Goal: Complete application form

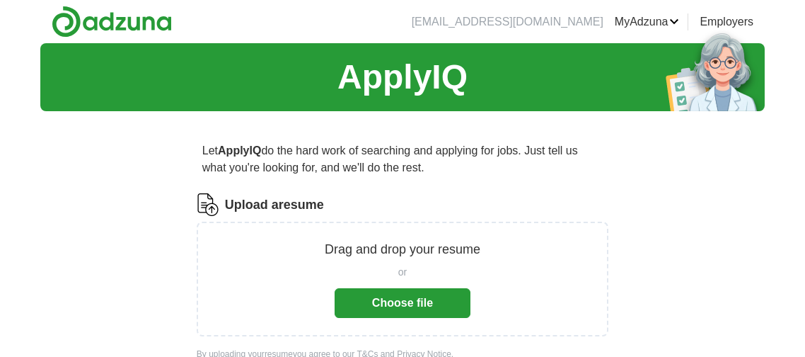
click at [367, 302] on button "Choose file" at bounding box center [403, 303] width 136 height 30
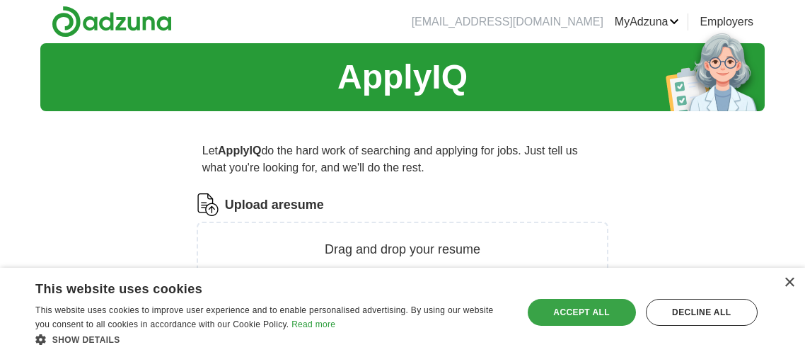
click at [573, 319] on div "Accept all" at bounding box center [582, 312] width 108 height 27
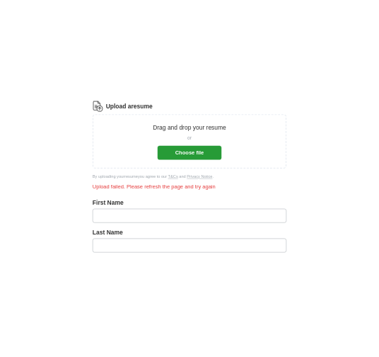
scroll to position [187, 0]
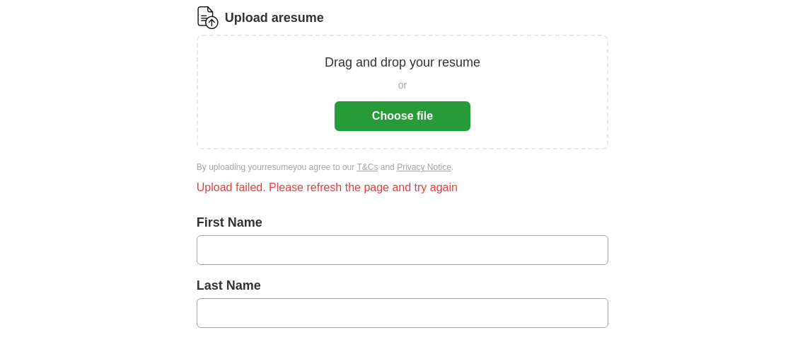
click at [432, 123] on button "Choose file" at bounding box center [403, 116] width 136 height 30
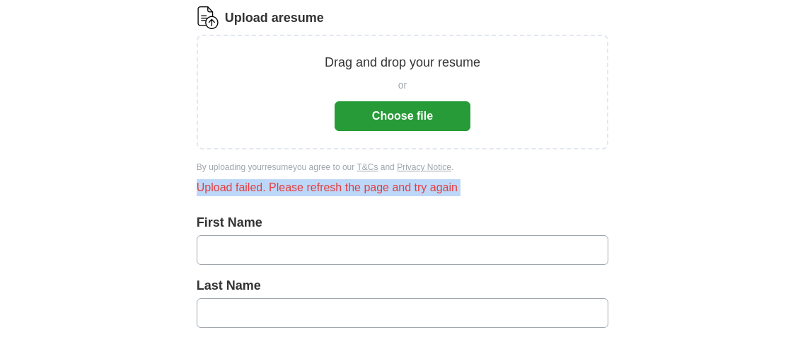
click at [332, 204] on div "Upload a resume Drag and drop your resume or Choose file By uploading your resu…" at bounding box center [403, 106] width 412 height 201
click at [411, 122] on button "Choose file" at bounding box center [403, 116] width 136 height 30
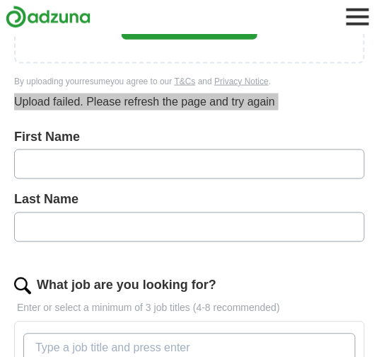
scroll to position [62, 0]
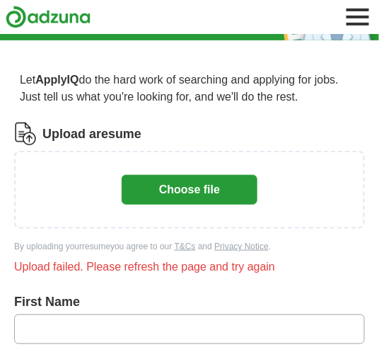
click at [86, 189] on div "Drag and drop your resume or Choose file" at bounding box center [190, 189] width 314 height 41
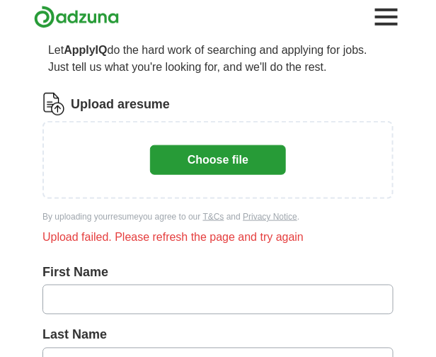
scroll to position [93, 0]
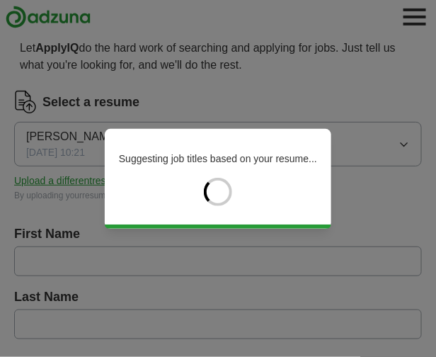
type input "*****"
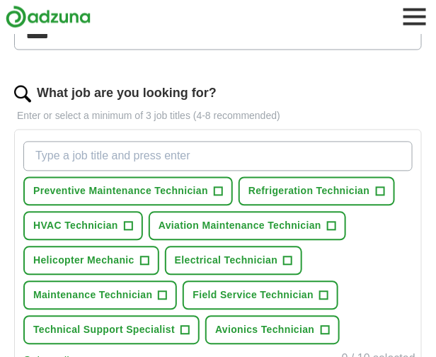
scroll to position [385, 0]
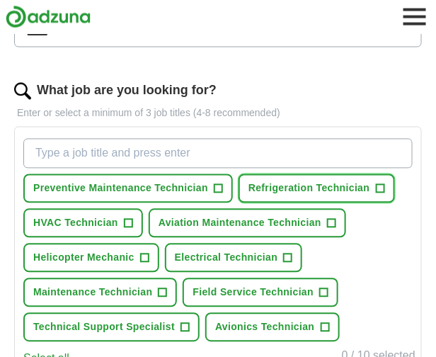
click at [316, 186] on span "Refrigeration Technician" at bounding box center [309, 188] width 122 height 15
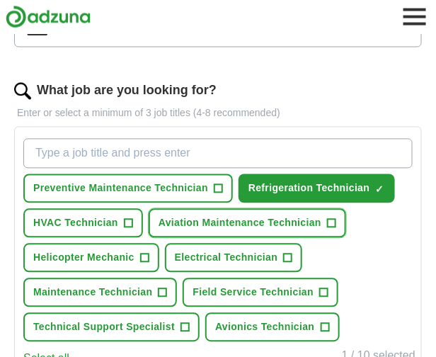
click at [256, 231] on button "Aviation Maintenance Technician +" at bounding box center [247, 223] width 197 height 29
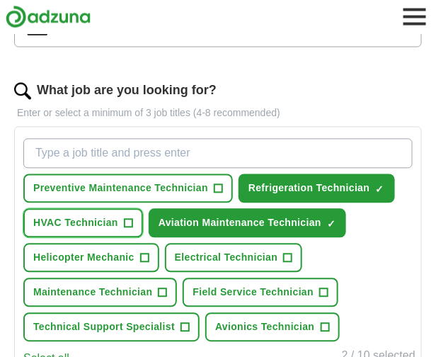
click at [83, 231] on button "HVAC Technician +" at bounding box center [83, 223] width 120 height 29
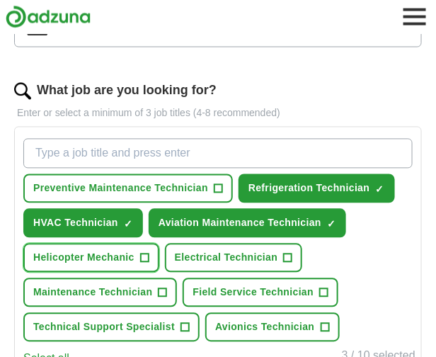
click at [105, 259] on span "Helicopter Mechanic" at bounding box center [83, 257] width 101 height 15
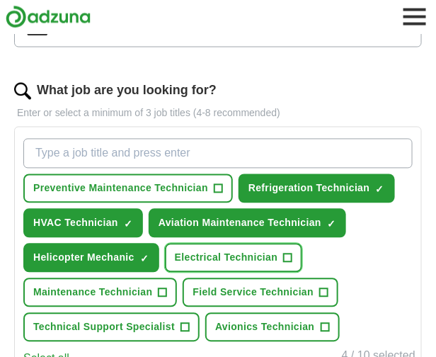
click at [212, 255] on span "Electrical Technician" at bounding box center [226, 257] width 103 height 15
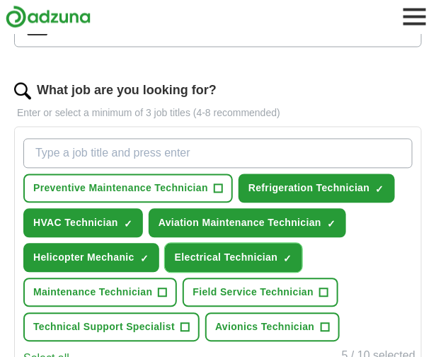
click at [212, 255] on span "Electrical Technician" at bounding box center [226, 257] width 103 height 15
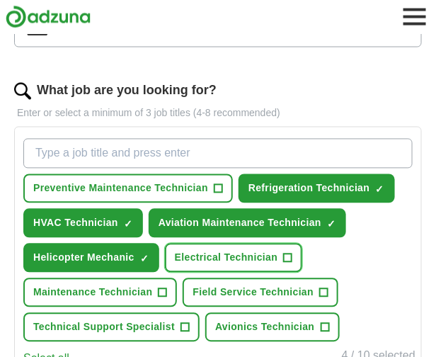
click at [198, 255] on span "Electrical Technician" at bounding box center [226, 257] width 103 height 15
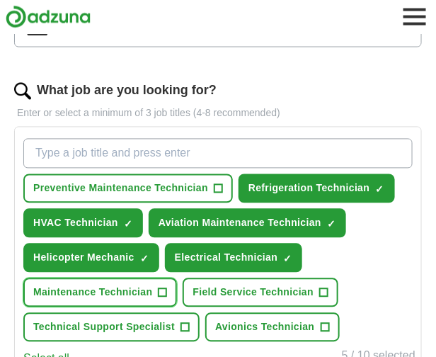
click at [161, 289] on span "+" at bounding box center [163, 292] width 8 height 11
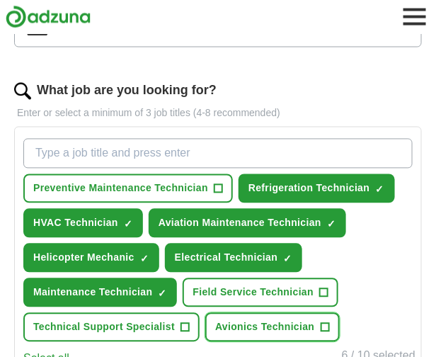
click at [266, 333] on button "Avionics Technician +" at bounding box center [272, 327] width 134 height 29
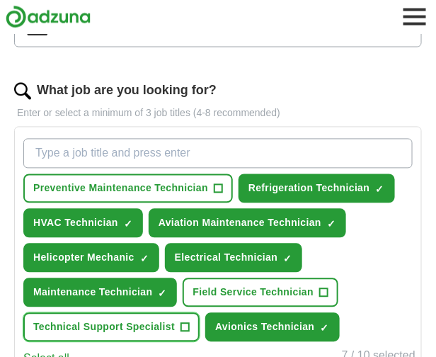
click at [105, 331] on button "Technical Support Specialist +" at bounding box center [111, 327] width 176 height 29
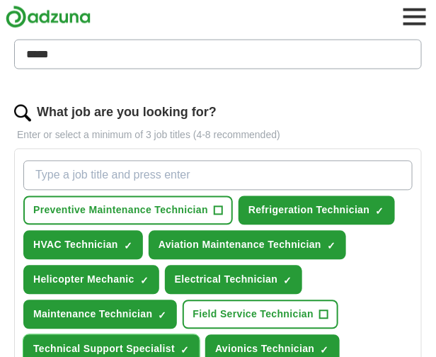
scroll to position [359, 0]
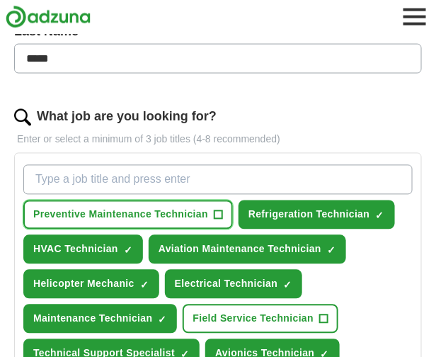
click at [142, 218] on span "Preventive Maintenance Technician" at bounding box center [120, 214] width 175 height 15
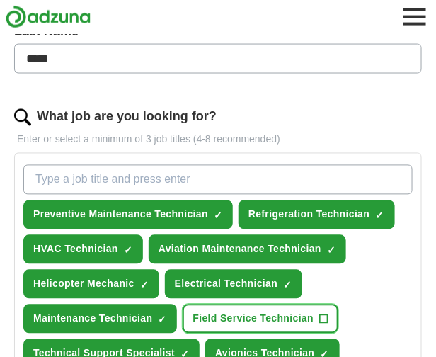
click at [242, 327] on button "Field Service Technician +" at bounding box center [261, 318] width 156 height 29
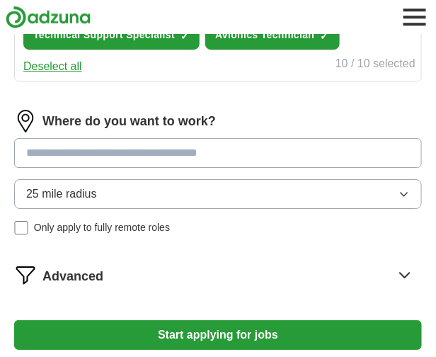
scroll to position [680, 0]
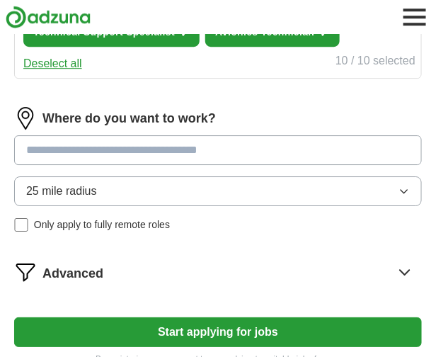
click at [186, 192] on button "25 mile radius" at bounding box center [218, 191] width 408 height 30
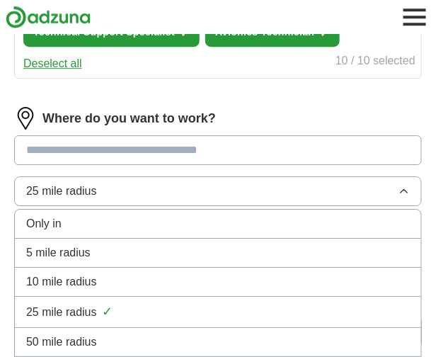
click at [114, 317] on li "25 mile radius ✓" at bounding box center [218, 311] width 406 height 31
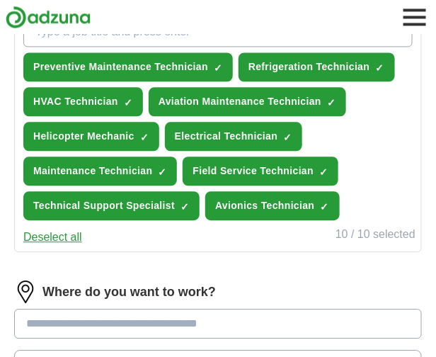
scroll to position [517, 0]
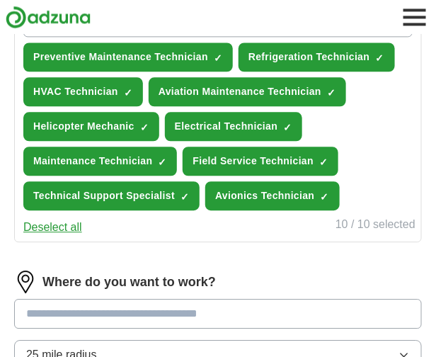
click at [151, 316] on input at bounding box center [218, 314] width 408 height 30
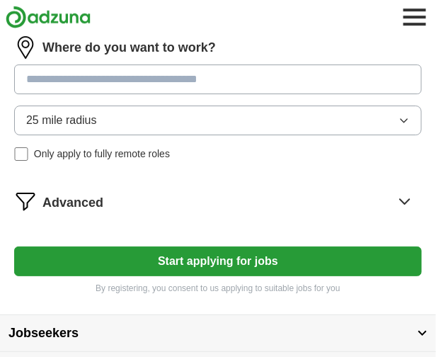
scroll to position [752, 0]
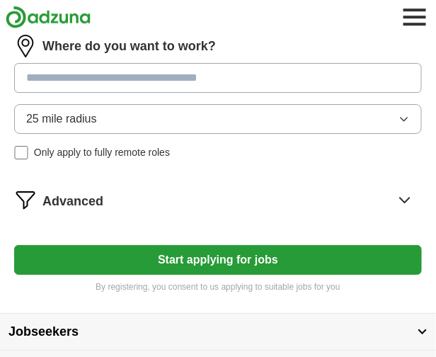
click at [118, 83] on input at bounding box center [218, 78] width 408 height 30
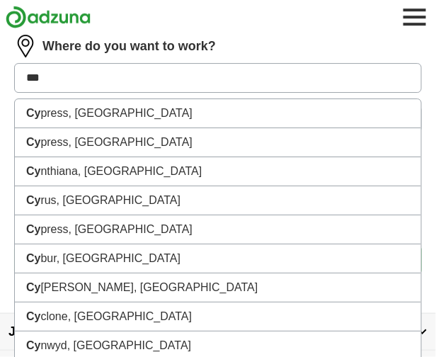
type input "****"
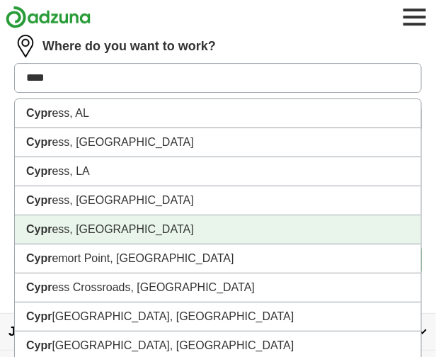
click at [139, 219] on li "Cypr ess, [GEOGRAPHIC_DATA]" at bounding box center [218, 229] width 406 height 29
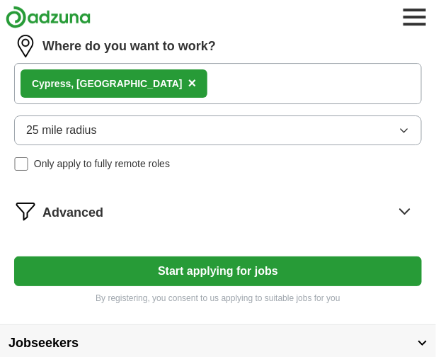
click at [100, 261] on button "Start applying for jobs" at bounding box center [218, 271] width 408 height 30
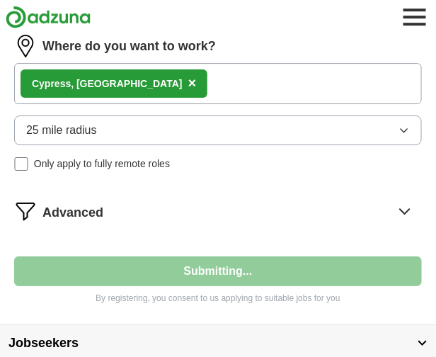
select select "**"
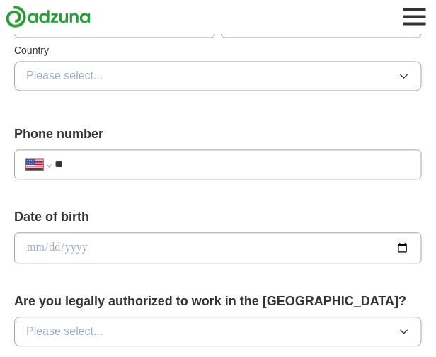
scroll to position [432, 0]
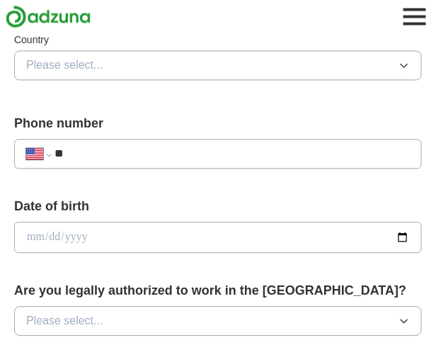
click at [104, 158] on input "**" at bounding box center [231, 154] width 355 height 17
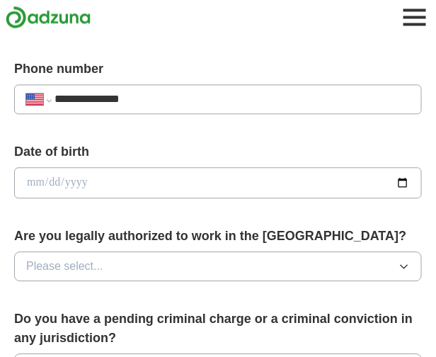
scroll to position [487, 0]
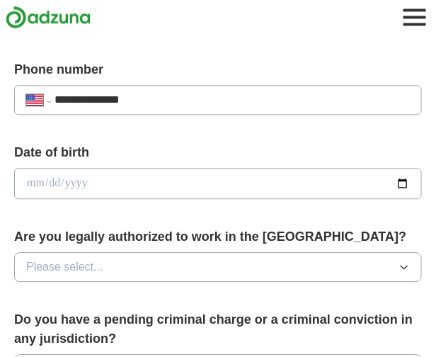
type input "**********"
click at [79, 178] on input "date" at bounding box center [218, 183] width 408 height 31
click at [26, 179] on input "date" at bounding box center [218, 183] width 408 height 31
type input "**********"
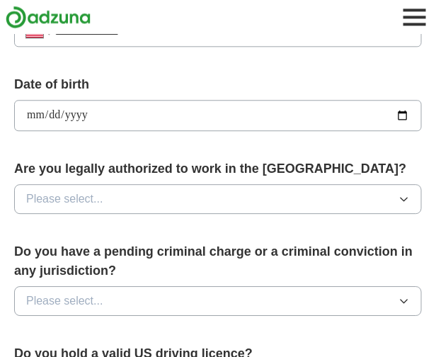
scroll to position [558, 0]
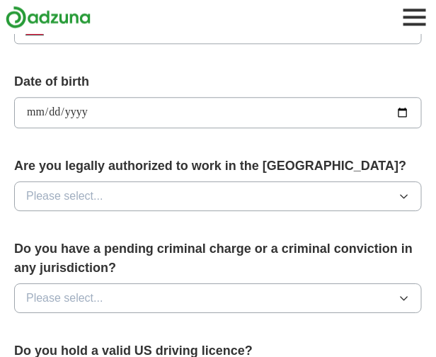
click at [127, 194] on button "Please select..." at bounding box center [218, 196] width 408 height 30
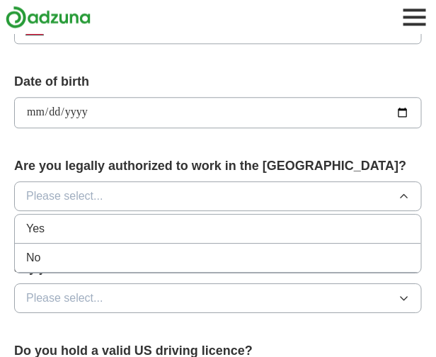
click at [82, 234] on li "Yes" at bounding box center [218, 228] width 406 height 29
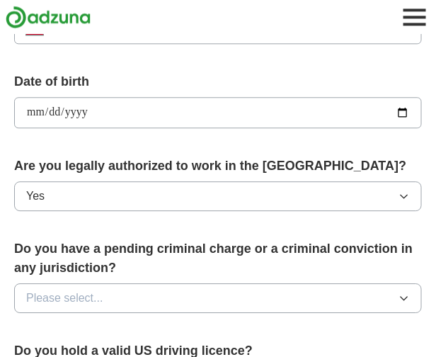
click at [81, 291] on span "Please select..." at bounding box center [64, 297] width 77 height 17
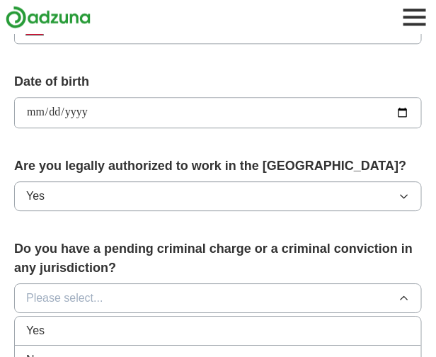
click at [72, 351] on div "No" at bounding box center [218, 359] width 384 height 17
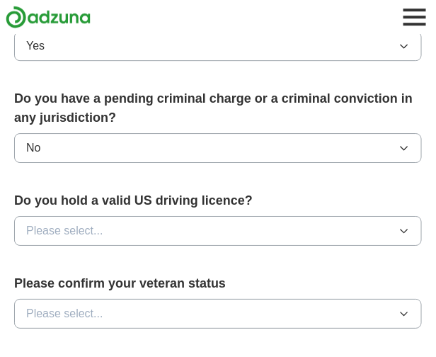
scroll to position [709, 0]
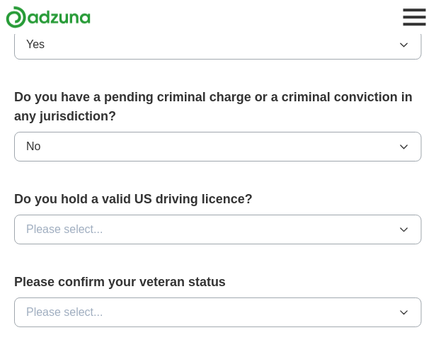
click at [183, 233] on button "Please select..." at bounding box center [218, 229] width 408 height 30
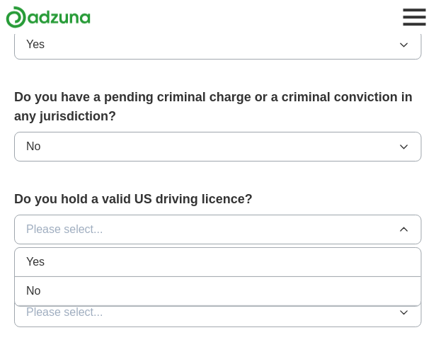
click at [151, 253] on div "Yes" at bounding box center [218, 261] width 384 height 17
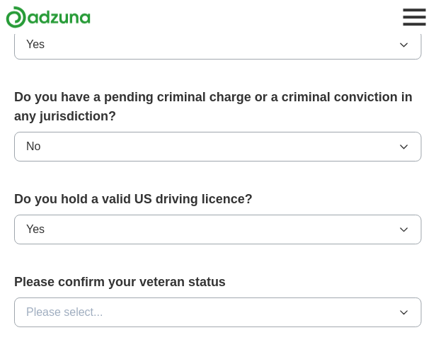
click at [141, 306] on button "Please select..." at bounding box center [218, 312] width 408 height 30
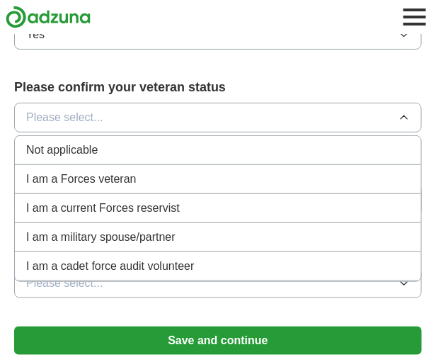
scroll to position [906, 0]
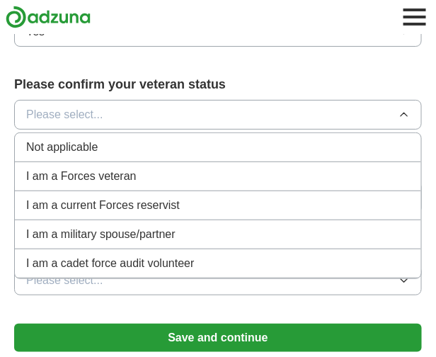
click at [142, 202] on span "I am a current Forces reservist" at bounding box center [103, 205] width 154 height 17
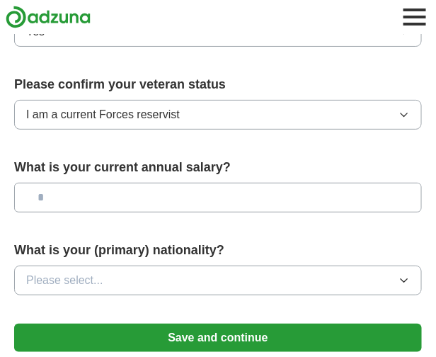
click at [139, 115] on span "I am a current Forces reservist" at bounding box center [103, 114] width 154 height 17
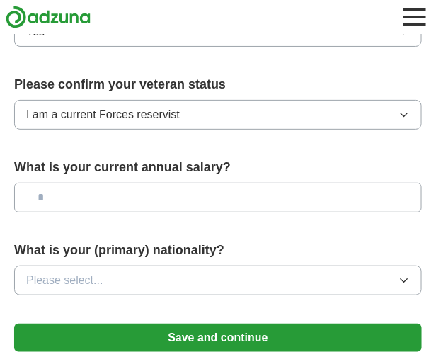
click at [107, 197] on input "text" at bounding box center [218, 198] width 408 height 30
type input "*******"
click at [114, 282] on button "Please select..." at bounding box center [218, 280] width 408 height 30
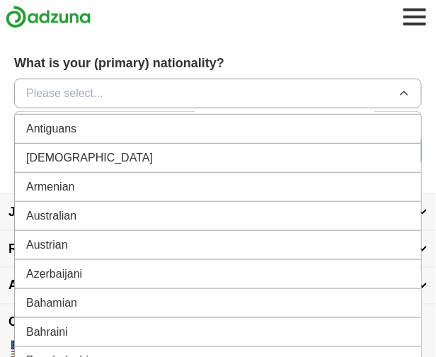
scroll to position [0, 0]
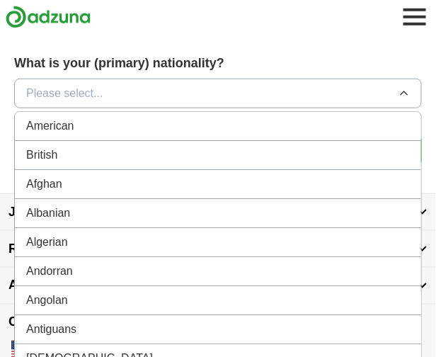
click at [77, 122] on div "American" at bounding box center [218, 125] width 384 height 17
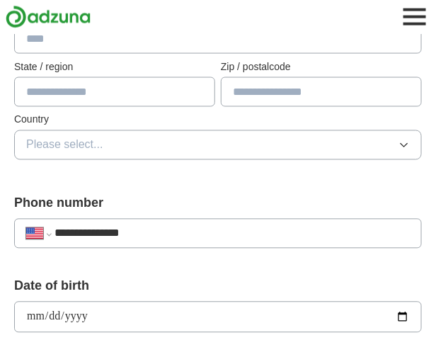
scroll to position [347, 0]
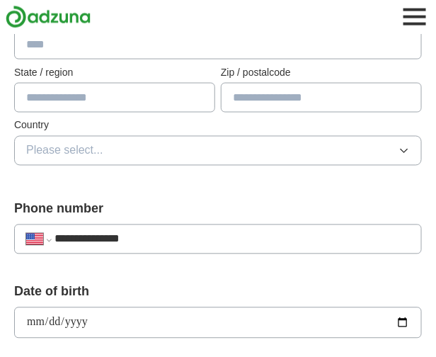
click at [125, 145] on button "Please select..." at bounding box center [218, 151] width 408 height 30
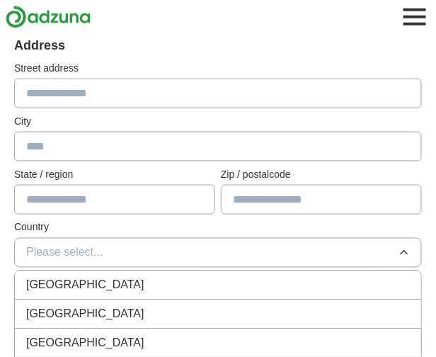
scroll to position [243, 0]
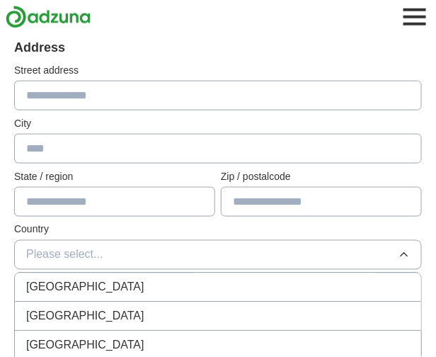
click at [112, 93] on input "text" at bounding box center [218, 96] width 408 height 30
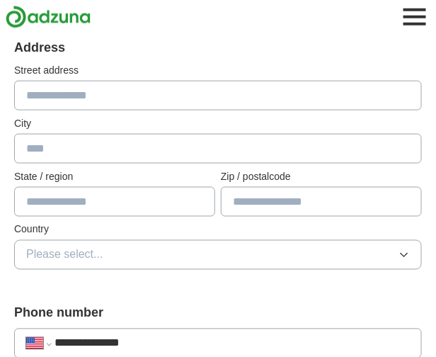
type input "**********"
type input "*******"
type input "**"
type input "*****"
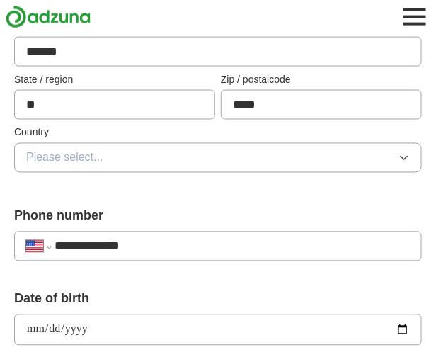
scroll to position [345, 0]
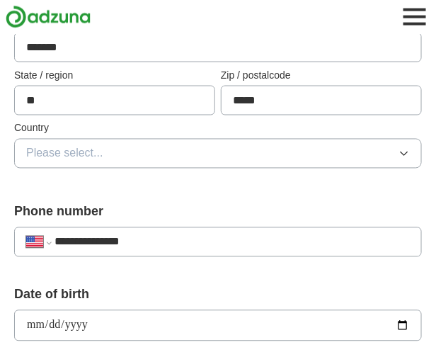
click at [127, 148] on button "Please select..." at bounding box center [218, 154] width 408 height 30
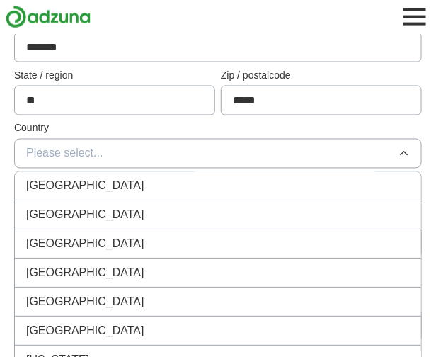
click at [105, 207] on div "[GEOGRAPHIC_DATA]" at bounding box center [218, 215] width 384 height 17
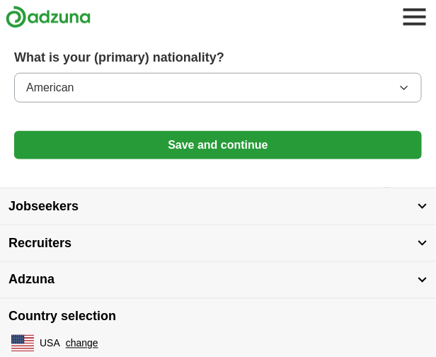
scroll to position [1112, 0]
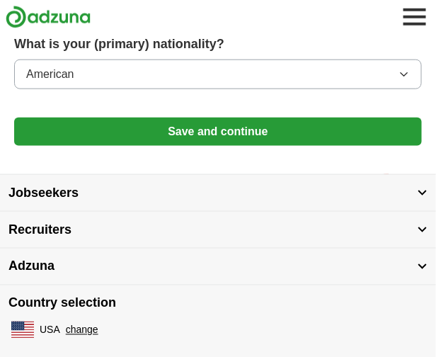
click at [146, 117] on button "Save and continue" at bounding box center [218, 131] width 408 height 28
